Goal: Information Seeking & Learning: Learn about a topic

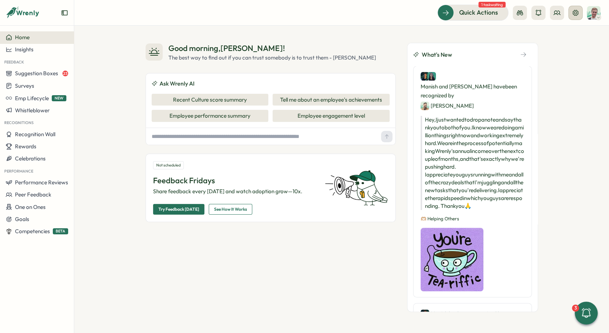
click at [577, 12] on icon at bounding box center [575, 12] width 7 height 7
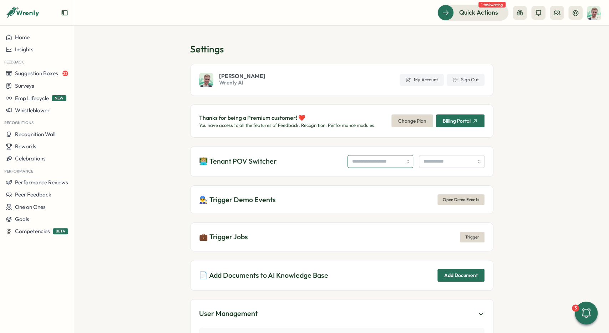
click at [367, 164] on input "search" at bounding box center [380, 161] width 66 height 13
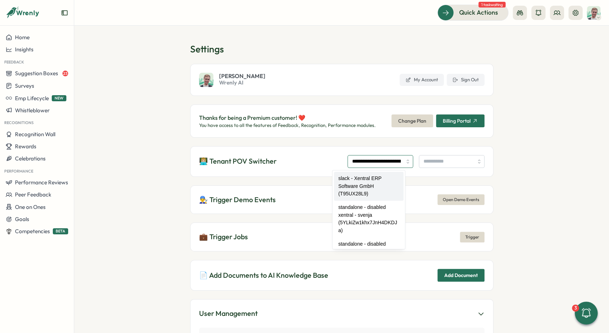
type input "**********"
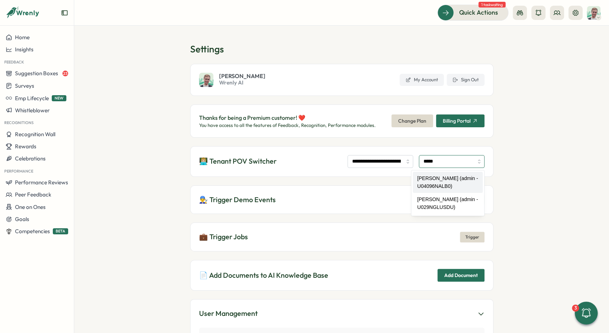
type input "**********"
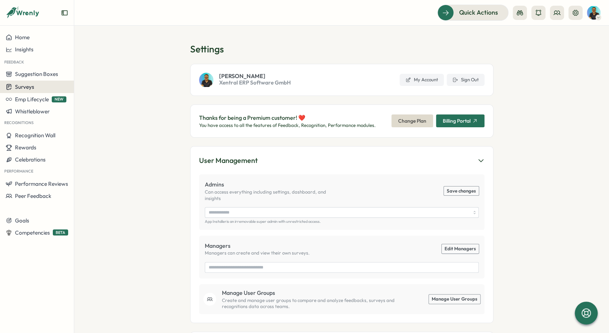
click at [38, 86] on div "Surveys" at bounding box center [37, 86] width 62 height 7
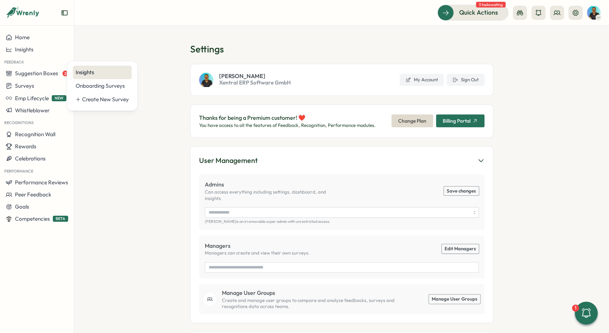
click at [82, 73] on div "Insights" at bounding box center [102, 72] width 53 height 8
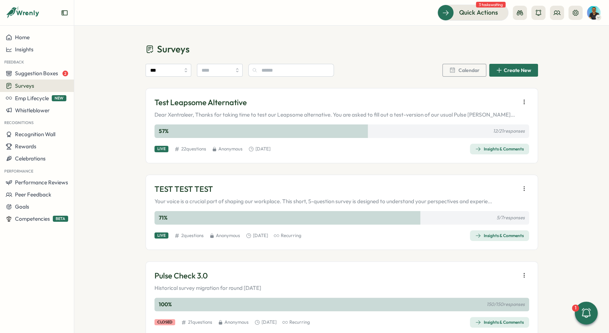
click at [516, 153] on span "Insights & Comments" at bounding box center [499, 149] width 49 height 10
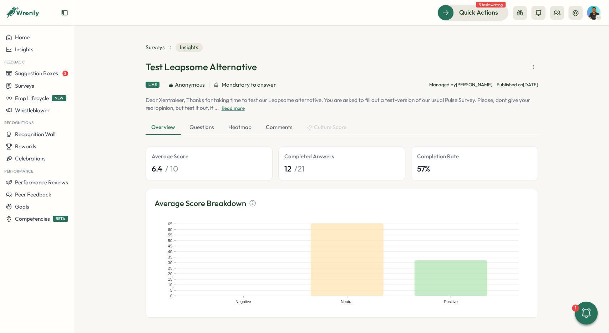
scroll to position [1, 0]
click at [197, 124] on div "Questions" at bounding box center [202, 127] width 36 height 14
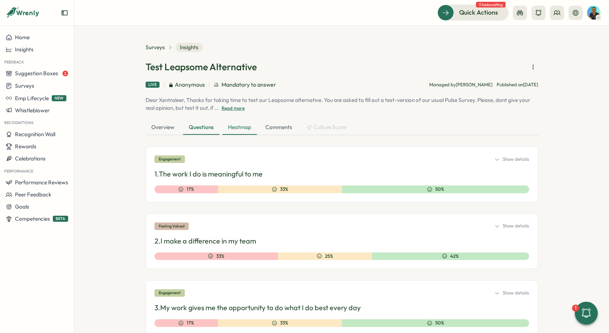
click at [228, 128] on div "Heatmap" at bounding box center [239, 128] width 35 height 14
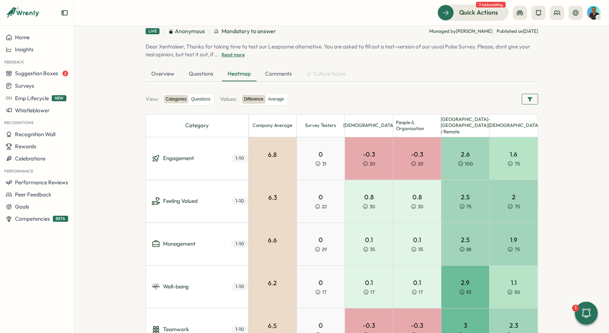
scroll to position [54, 0]
click at [201, 76] on div "Questions" at bounding box center [201, 74] width 36 height 14
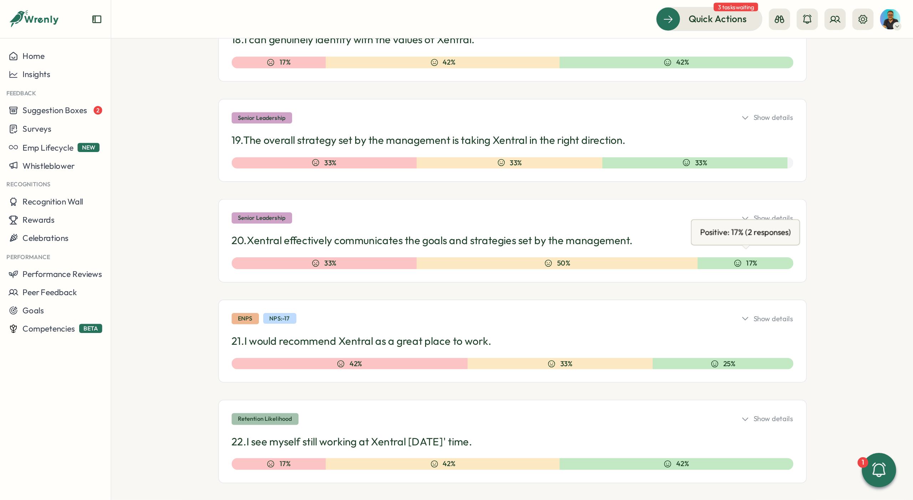
scroll to position [1286, 0]
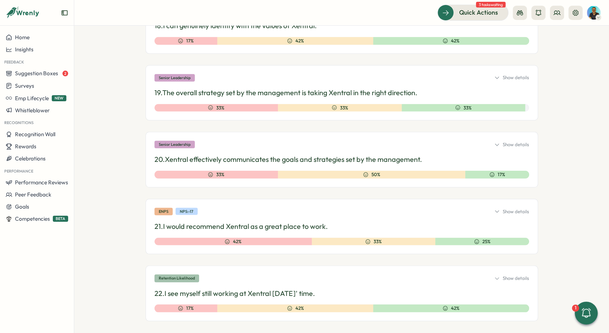
click at [522, 209] on div "Show details" at bounding box center [511, 212] width 35 height 6
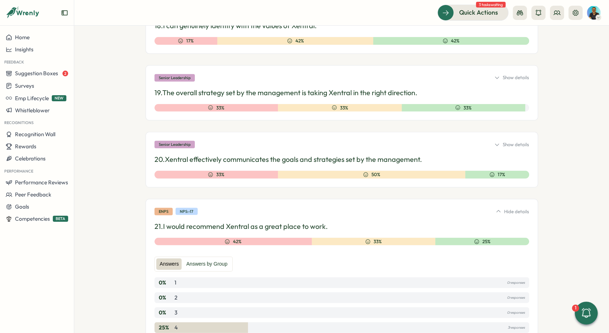
click at [522, 209] on div "Hide details" at bounding box center [512, 212] width 34 height 6
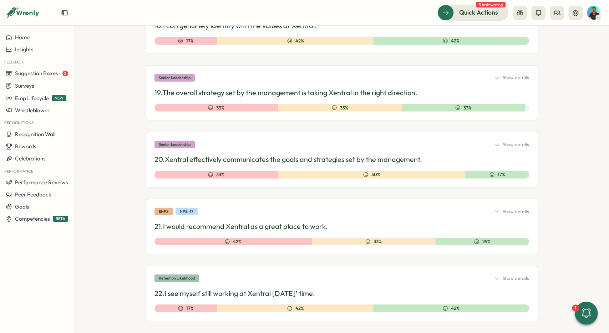
click at [246, 20] on div "Quick Actions 3 tasks waiting" at bounding box center [342, 13] width 518 height 16
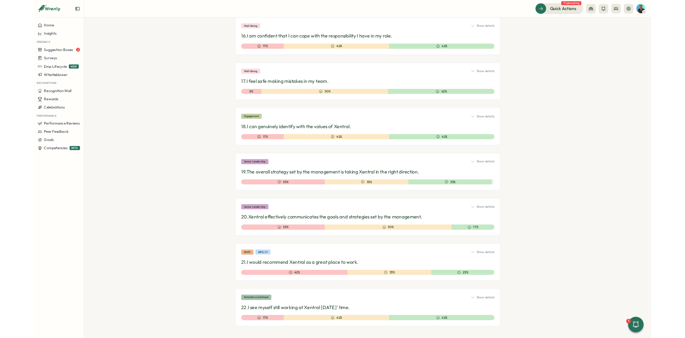
scroll to position [1125, 0]
